Goal: Transaction & Acquisition: Book appointment/travel/reservation

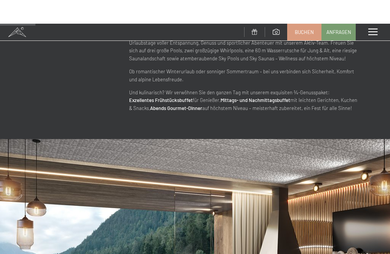
scroll to position [342, 0]
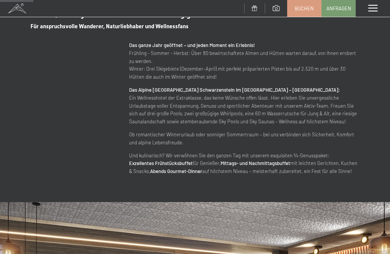
click at [304, 6] on span "Buchen" at bounding box center [304, 8] width 19 height 7
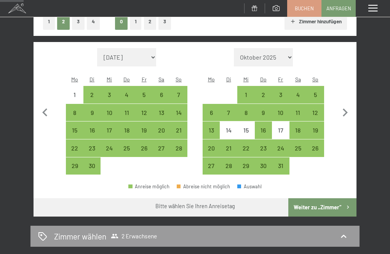
scroll to position [91, 0]
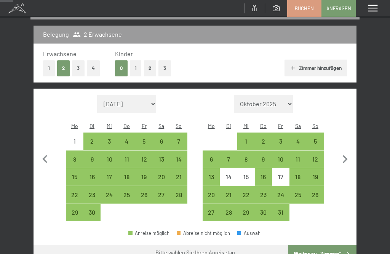
click at [136, 68] on button "1" at bounding box center [136, 68] width 12 height 16
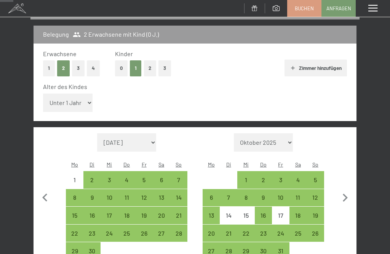
click at [80, 95] on select "Unter 1 Jahr 1 Jahr 2 Jahre 3 Jahre 4 Jahre 5 Jahre 6 Jahre 7 Jahre 8 Jahre 9 J…" at bounding box center [68, 102] width 50 height 18
select select "6"
click at [279, 247] on div "31" at bounding box center [281, 255] width 16 height 16
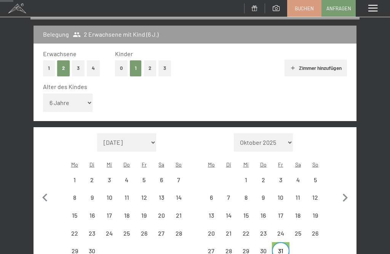
click at [345, 189] on icon "button" at bounding box center [345, 197] width 16 height 16
select select "[DATE]"
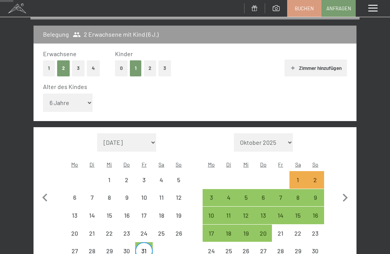
click at [297, 194] on div "8" at bounding box center [298, 202] width 16 height 16
select select "[DATE]"
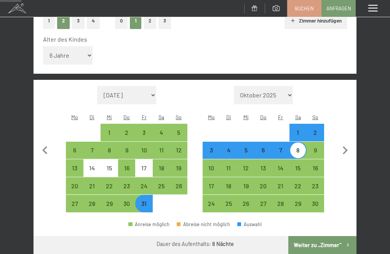
scroll to position [140, 0]
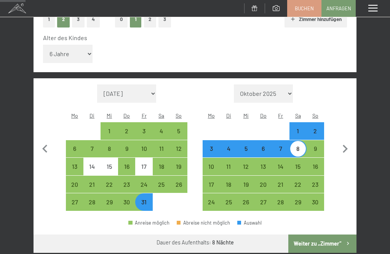
click at [299, 128] on div "1" at bounding box center [298, 136] width 16 height 16
select select "[DATE]"
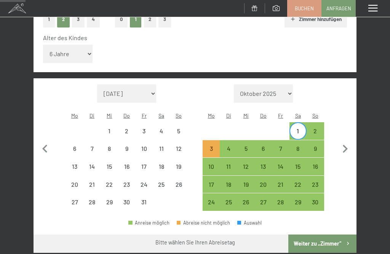
click at [301, 145] on div "8" at bounding box center [298, 153] width 16 height 16
select select "[DATE]"
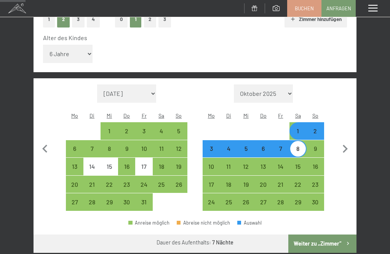
click at [309, 234] on button "Weiter zu „Zimmer“" at bounding box center [323, 243] width 68 height 18
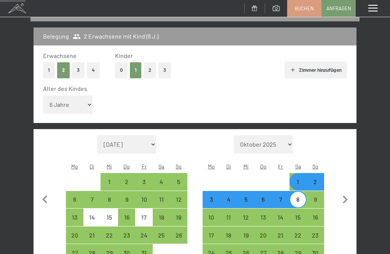
select select "[DATE]"
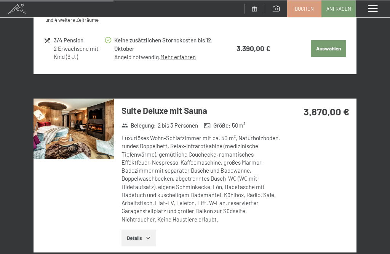
scroll to position [783, 0]
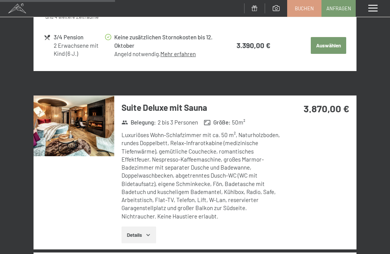
click at [146, 226] on button "Details" at bounding box center [139, 234] width 35 height 17
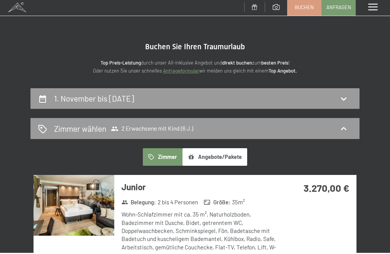
scroll to position [0, 0]
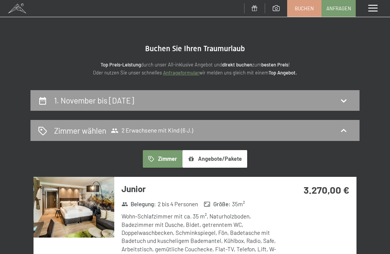
click at [372, 11] on span at bounding box center [373, 8] width 9 height 7
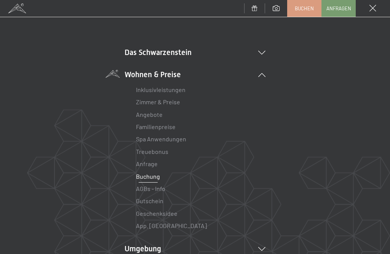
scroll to position [30, 0]
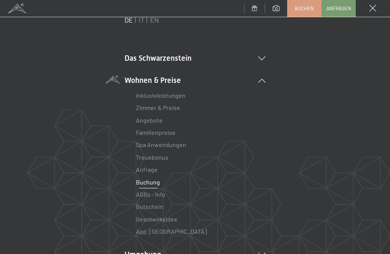
click at [264, 53] on li "Das Schwarzenstein Neuheiten im Schwarzenstein Ihre Gastgeber Premium Spa Gourm…" at bounding box center [195, 58] width 141 height 11
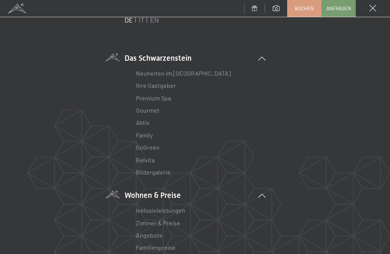
click at [149, 133] on link "Family" at bounding box center [144, 134] width 17 height 7
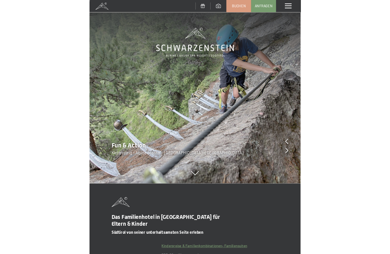
scroll to position [11, 0]
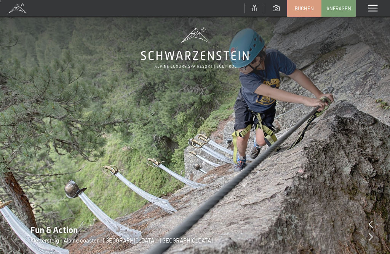
click at [307, 4] on link "Buchen" at bounding box center [305, 8] width 34 height 16
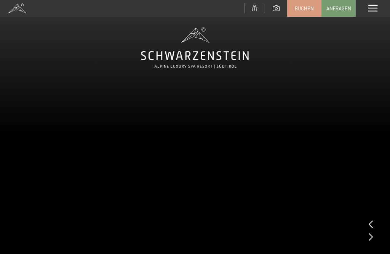
scroll to position [0, 0]
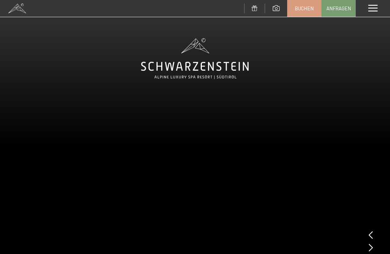
click at [303, 6] on span "Buchen" at bounding box center [304, 8] width 19 height 7
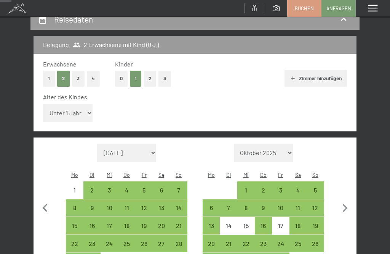
click at [79, 107] on select "Unter 1 Jahr 1 Jahr 2 Jahre 3 Jahre 4 Jahre 5 Jahre 6 Jahre 7 Jahre 8 Jahre 9 J…" at bounding box center [68, 113] width 50 height 18
select select "6"
click at [344, 204] on icon "button" at bounding box center [345, 208] width 5 height 8
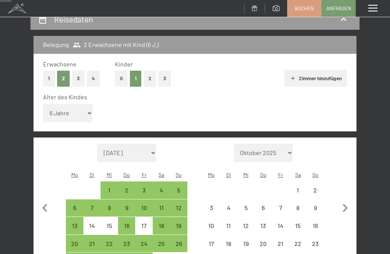
select select "[DATE]"
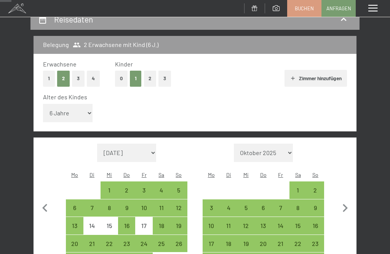
click at [296, 187] on div "1" at bounding box center [298, 195] width 16 height 16
select select "[DATE]"
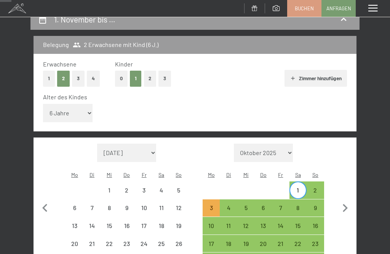
click at [295, 204] on div "8" at bounding box center [298, 212] width 16 height 16
select select "[DATE]"
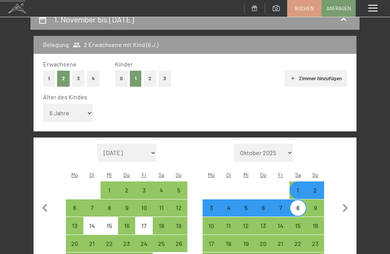
scroll to position [181, 0]
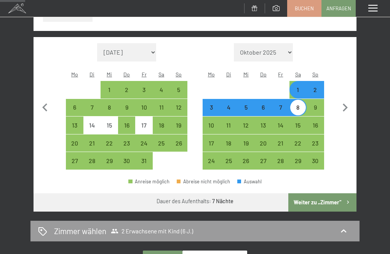
click at [322, 193] on button "Weiter zu „Zimmer“" at bounding box center [323, 202] width 68 height 18
select select "[DATE]"
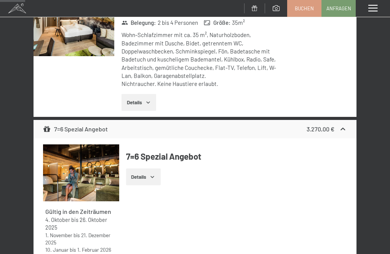
scroll to position [89, 0]
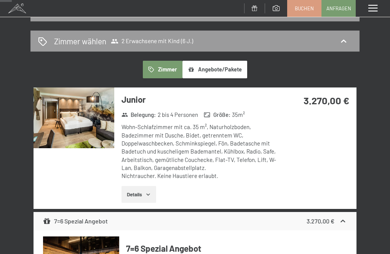
click at [249, 119] on div "Junior Belegung : 2 bis 4 Personen Größe : 35 m² Wohn-Schlafzimmer mit ca. 35 m…" at bounding box center [199, 147] width 170 height 121
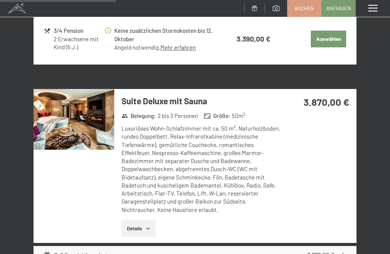
scroll to position [798, 0]
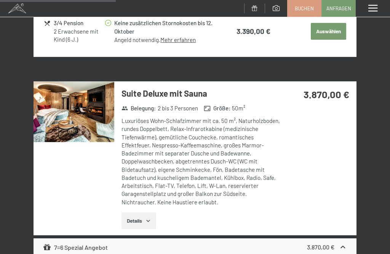
click at [74, 101] on img at bounding box center [74, 111] width 81 height 61
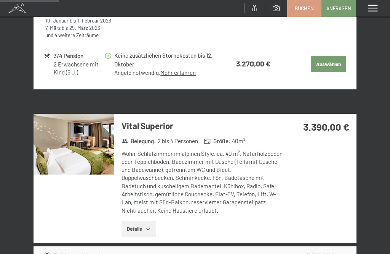
scroll to position [409, 0]
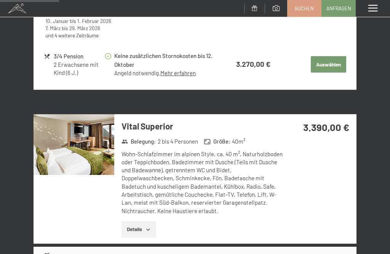
click at [307, 10] on span "Buchen" at bounding box center [304, 8] width 19 height 7
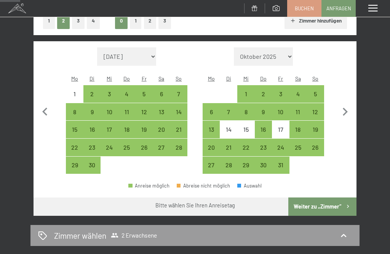
click at [341, 105] on icon "button" at bounding box center [345, 112] width 16 height 16
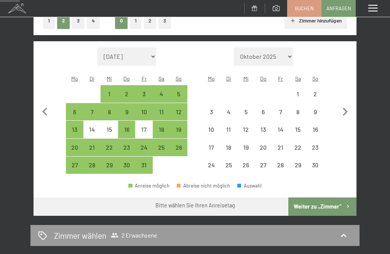
select select "[DATE]"
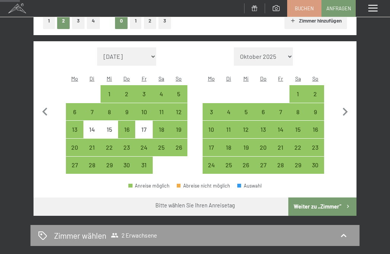
click at [146, 162] on div "31" at bounding box center [144, 170] width 16 height 16
select select "[DATE]"
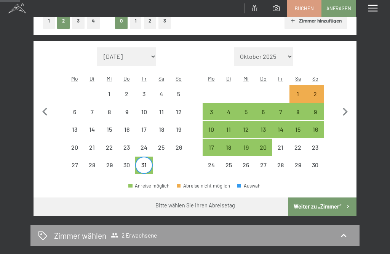
click at [299, 109] on div "8" at bounding box center [298, 117] width 16 height 16
select select "[DATE]"
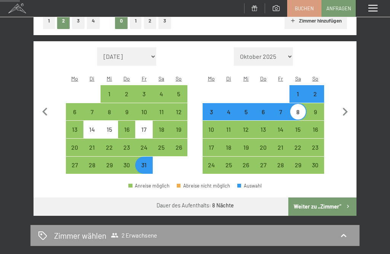
click at [329, 197] on button "Weiter zu „Zimmer“" at bounding box center [323, 206] width 68 height 18
select select "[DATE]"
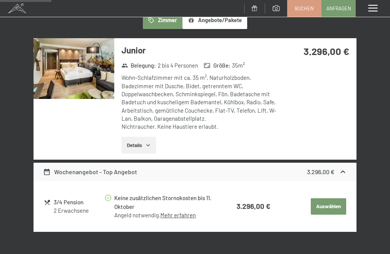
scroll to position [89, 0]
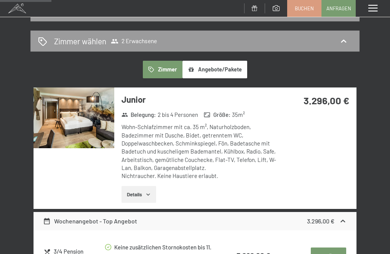
click at [151, 35] on span "Zimmer wählen 2 Erwachsene" at bounding box center [105, 40] width 103 height 11
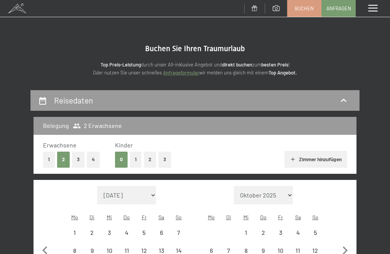
click at [139, 157] on button "1" at bounding box center [136, 159] width 12 height 16
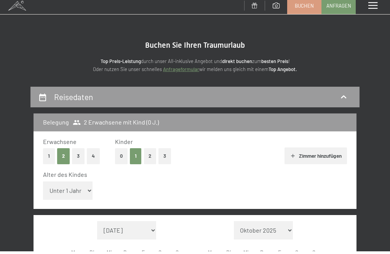
scroll to position [27, 0]
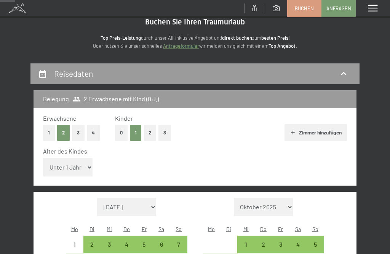
click at [74, 158] on select "Unter 1 Jahr 1 Jahr 2 Jahre 3 Jahre 4 Jahre 5 Jahre 6 Jahre 7 Jahre 8 Jahre 9 J…" at bounding box center [68, 167] width 50 height 18
select select "6"
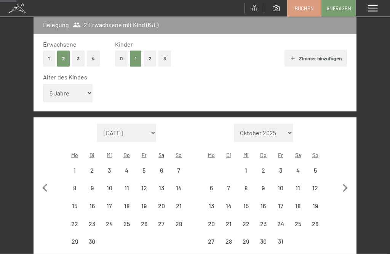
scroll to position [116, 0]
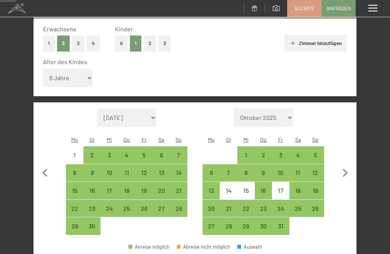
click at [347, 169] on icon "button" at bounding box center [345, 173] width 5 height 8
select select "[DATE]"
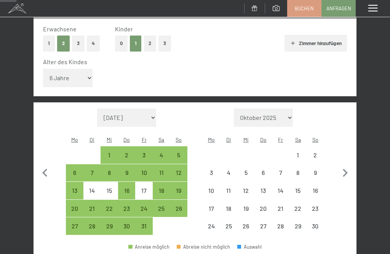
click at [145, 223] on div "31" at bounding box center [144, 231] width 16 height 16
select select "[DATE]"
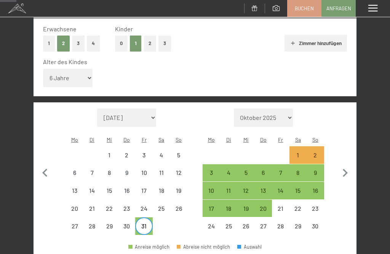
click at [296, 169] on div "8" at bounding box center [298, 177] width 16 height 16
select select "[DATE]"
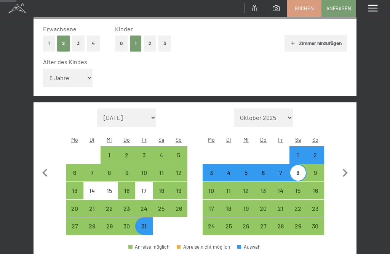
select select "[DATE]"
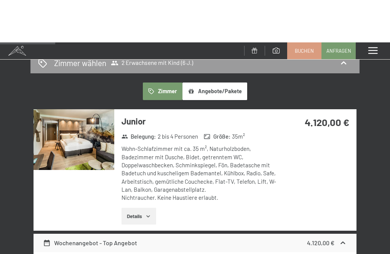
scroll to position [0, 0]
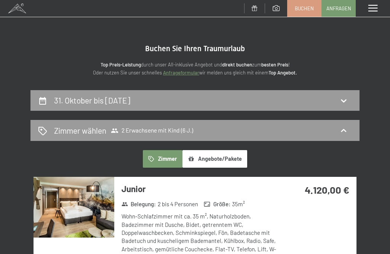
click at [130, 95] on h2 "31. Oktober bis [DATE]" at bounding box center [92, 100] width 76 height 10
select select "6"
select select "[DATE]"
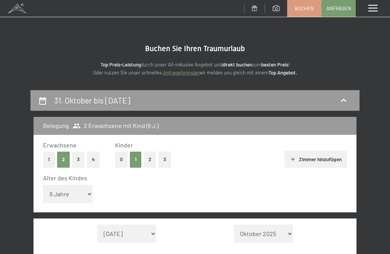
scroll to position [89, 0]
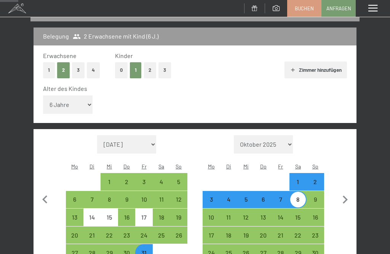
click at [344, 195] on icon "button" at bounding box center [345, 199] width 5 height 8
select select "[DATE]"
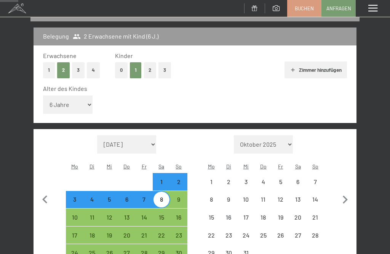
click at [348, 191] on icon "button" at bounding box center [345, 199] width 16 height 16
select select "[DATE]"
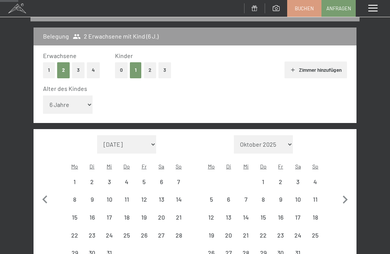
click at [347, 191] on icon "button" at bounding box center [345, 199] width 16 height 16
select select "[DATE]"
click at [347, 191] on icon "button" at bounding box center [345, 199] width 16 height 16
select select "[DATE]"
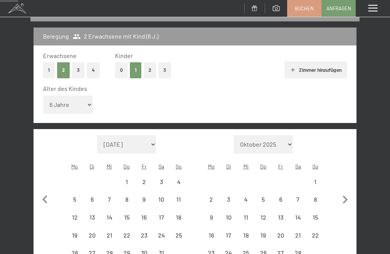
select select "[DATE]"
click at [347, 185] on button "button" at bounding box center [345, 207] width 16 height 144
select select "[DATE]"
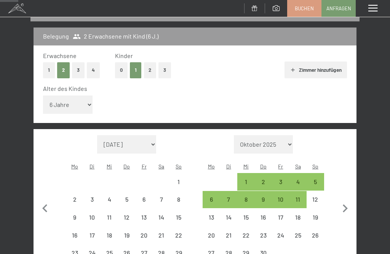
select select "[DATE]"
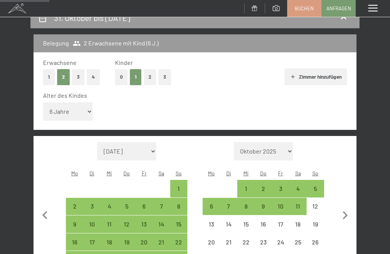
scroll to position [82, 0]
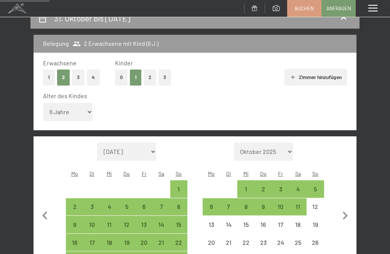
click at [350, 207] on icon "button" at bounding box center [345, 215] width 16 height 16
select select "[DATE]"
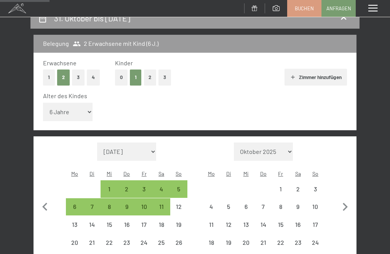
select select "[DATE]"
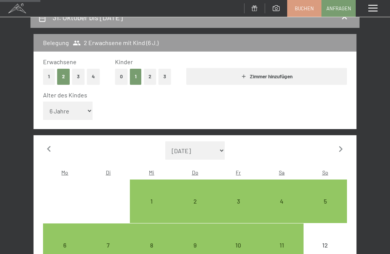
select select "[DATE]"
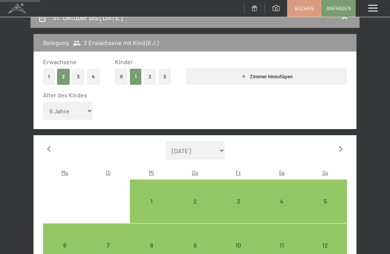
select select "[DATE]"
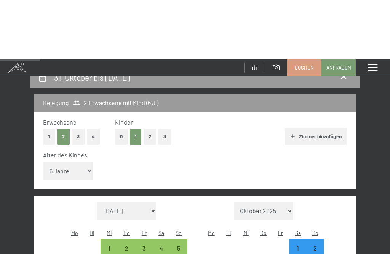
scroll to position [0, 0]
